Goal: Information Seeking & Learning: Learn about a topic

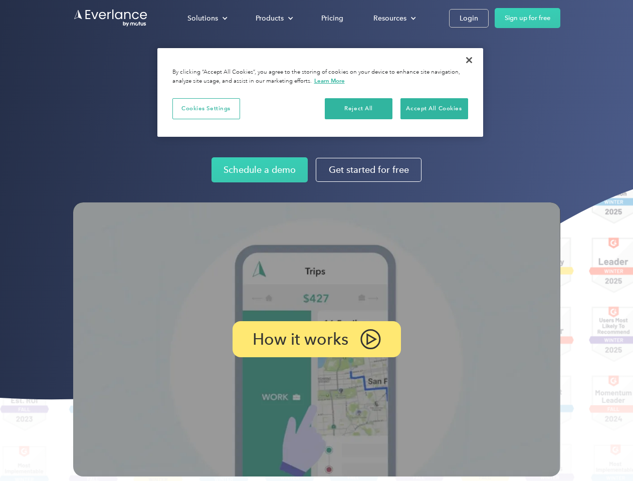
click at [316, 240] on img at bounding box center [316, 339] width 487 height 274
click at [207, 18] on div "Solutions" at bounding box center [202, 18] width 31 height 13
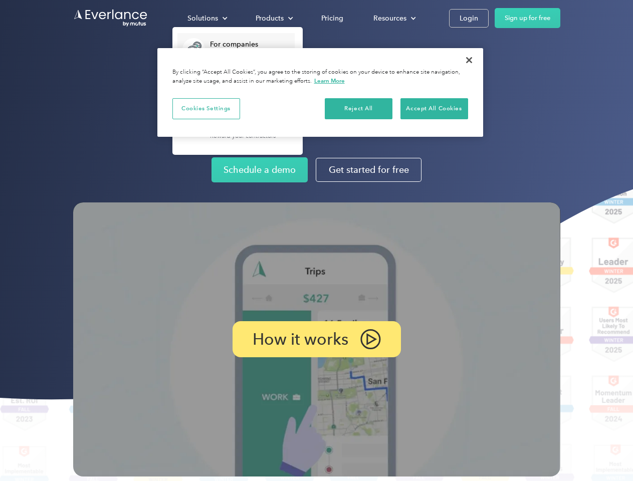
click at [273, 18] on div "Products" at bounding box center [269, 18] width 28 height 13
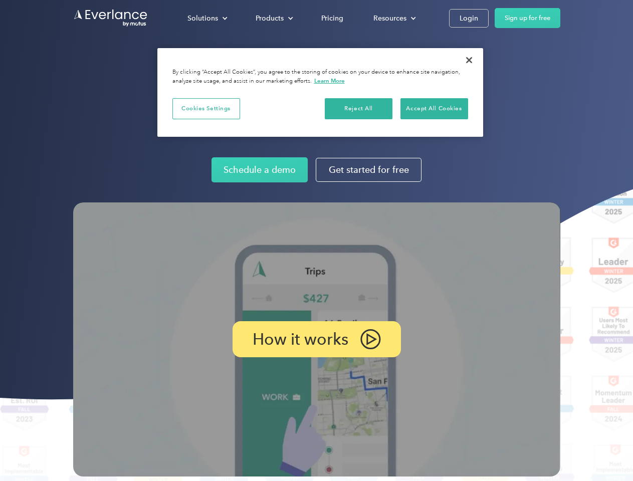
click at [393, 18] on div "Resources" at bounding box center [389, 18] width 33 height 13
click at [316, 339] on p "How it works" at bounding box center [300, 339] width 96 height 12
click at [206, 108] on button "Cookies Settings" at bounding box center [206, 108] width 68 height 21
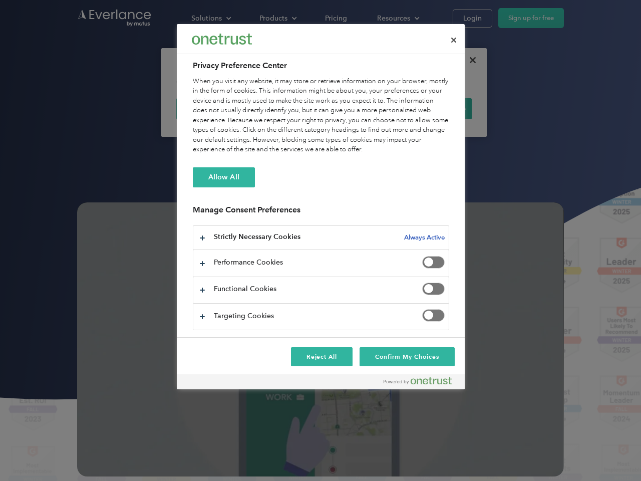
click at [359, 108] on div "When you visit any website, it may store or retrieve information on your browse…" at bounding box center [321, 116] width 256 height 78
click at [434, 108] on div "When you visit any website, it may store or retrieve information on your browse…" at bounding box center [321, 116] width 256 height 78
click at [469, 60] on div at bounding box center [320, 240] width 641 height 481
